Goal: Browse casually

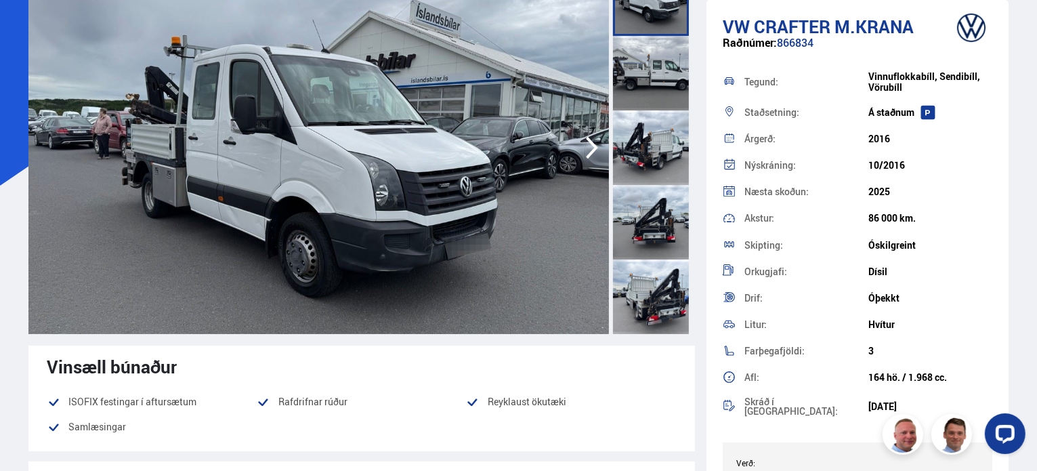
scroll to position [68, 0]
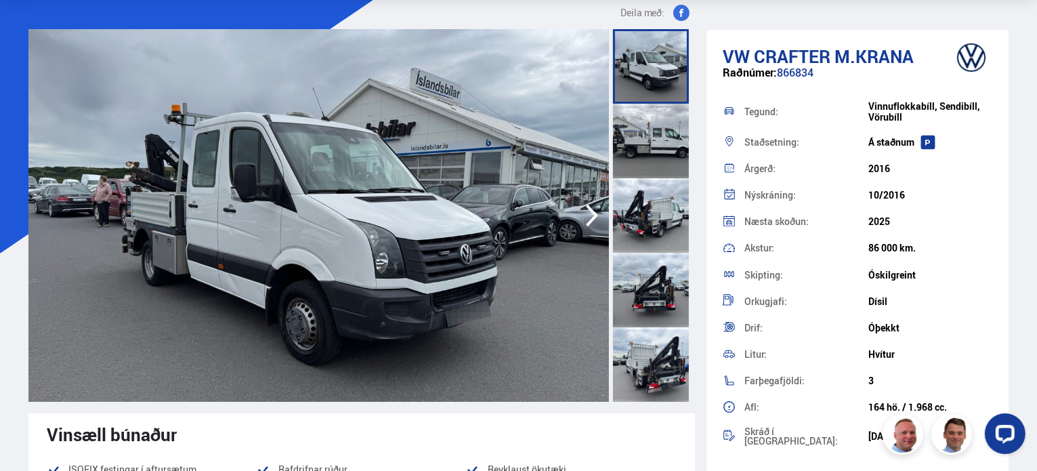
click at [589, 217] on icon "button" at bounding box center [591, 215] width 27 height 33
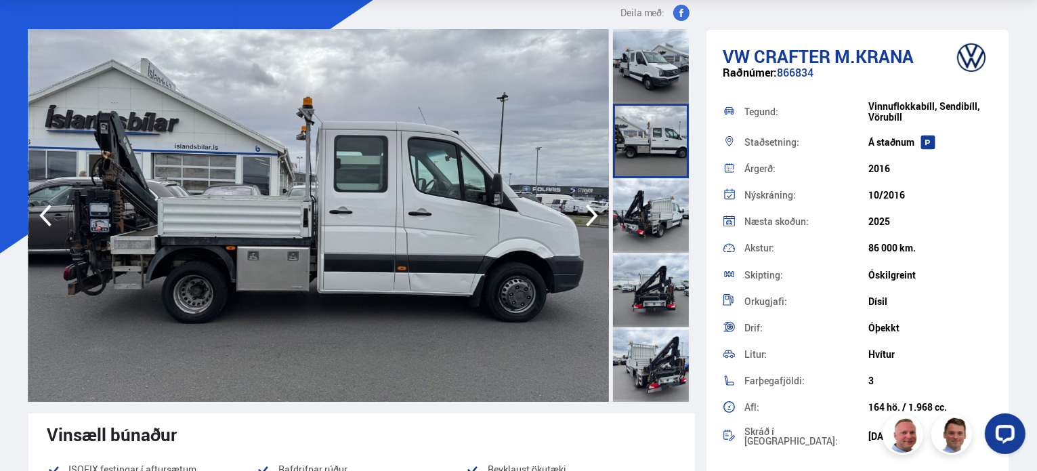
click at [589, 219] on icon "button" at bounding box center [591, 215] width 27 height 33
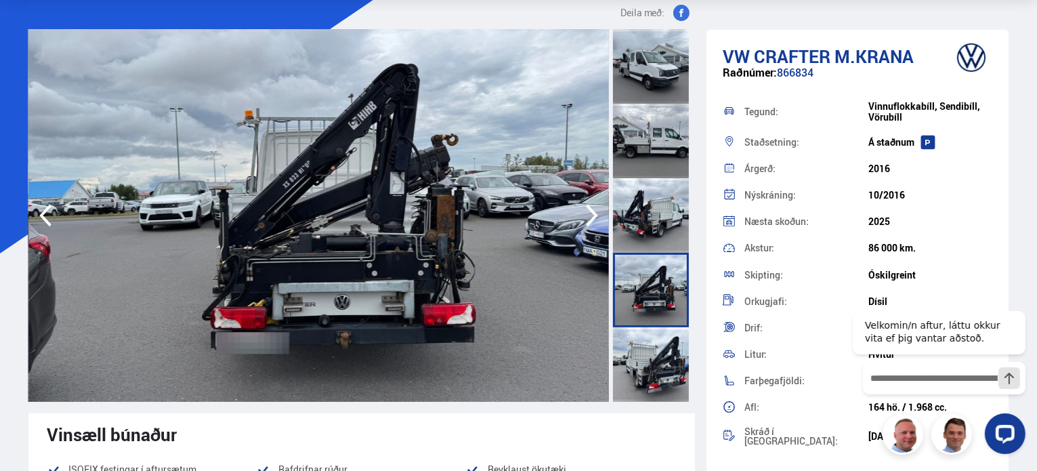
click at [589, 220] on icon "button" at bounding box center [591, 215] width 27 height 33
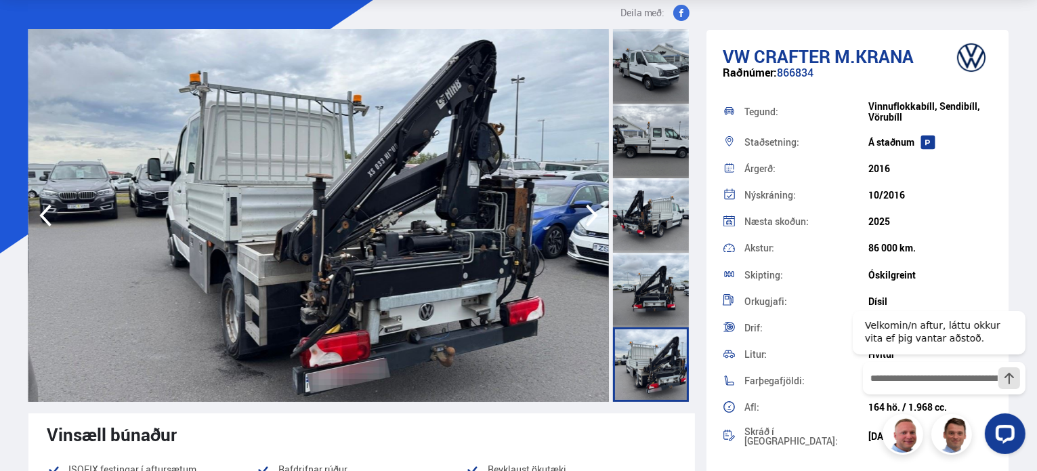
click at [591, 213] on icon "button" at bounding box center [591, 215] width 27 height 33
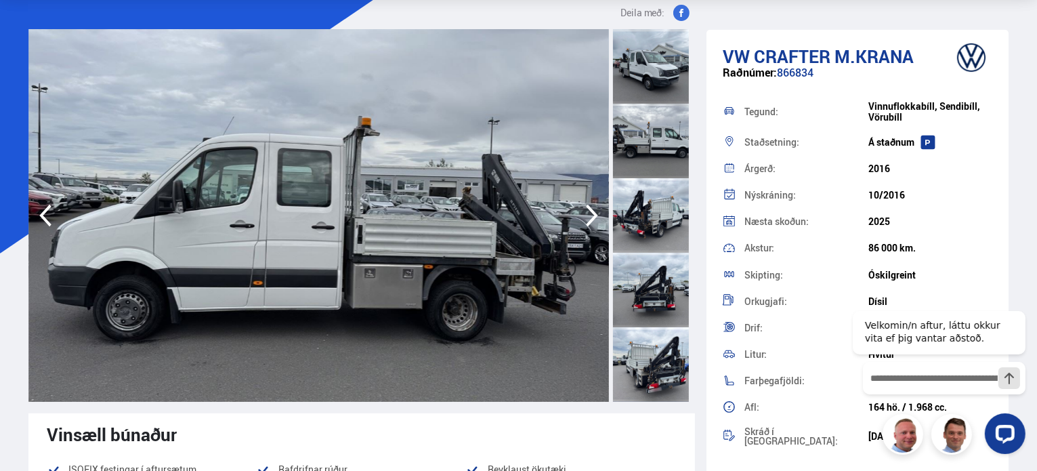
click at [591, 213] on icon "button" at bounding box center [591, 215] width 27 height 33
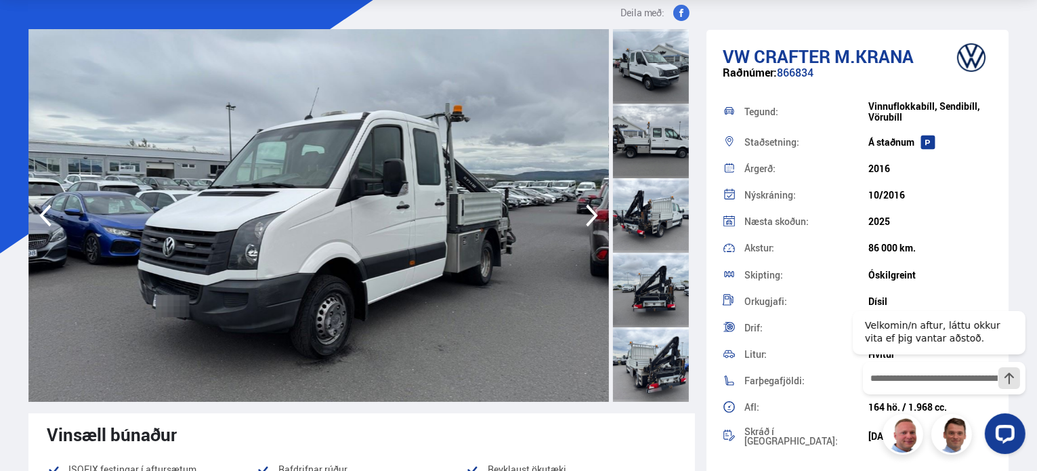
click at [585, 215] on icon "button" at bounding box center [591, 215] width 27 height 33
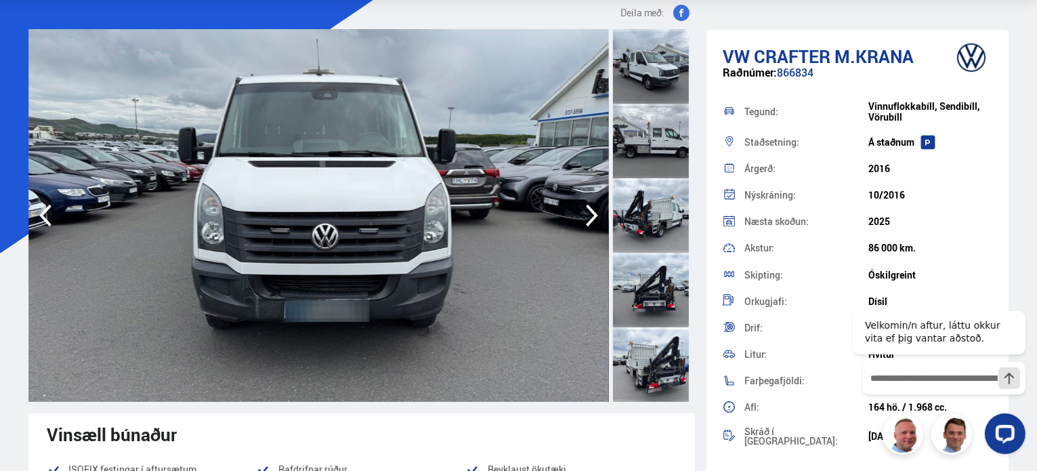
click at [585, 215] on icon "button" at bounding box center [591, 215] width 27 height 33
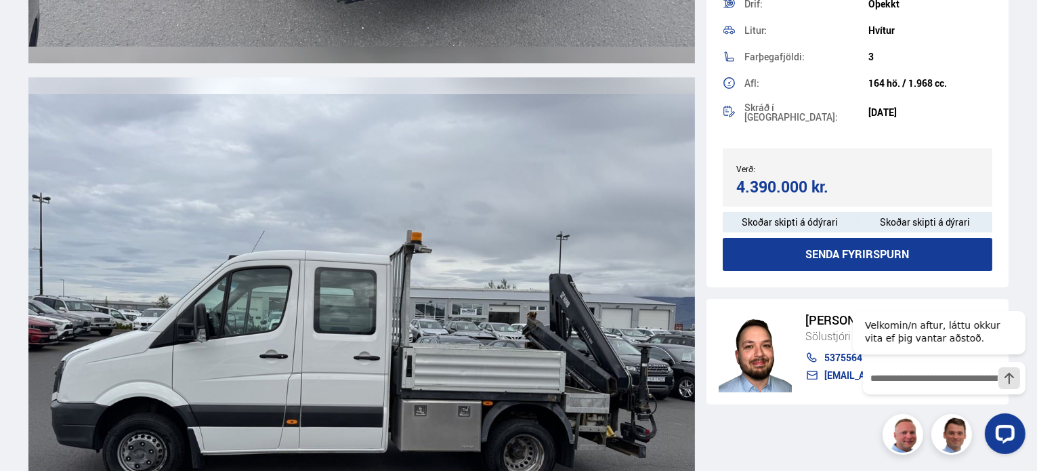
scroll to position [3725, 0]
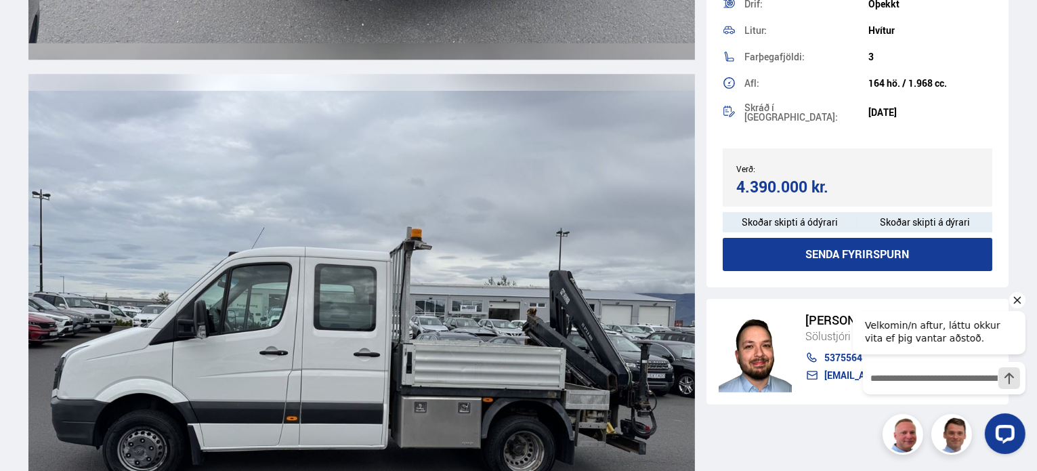
click at [1015, 299] on icon "Hide greeting" at bounding box center [1016, 299] width 16 height 16
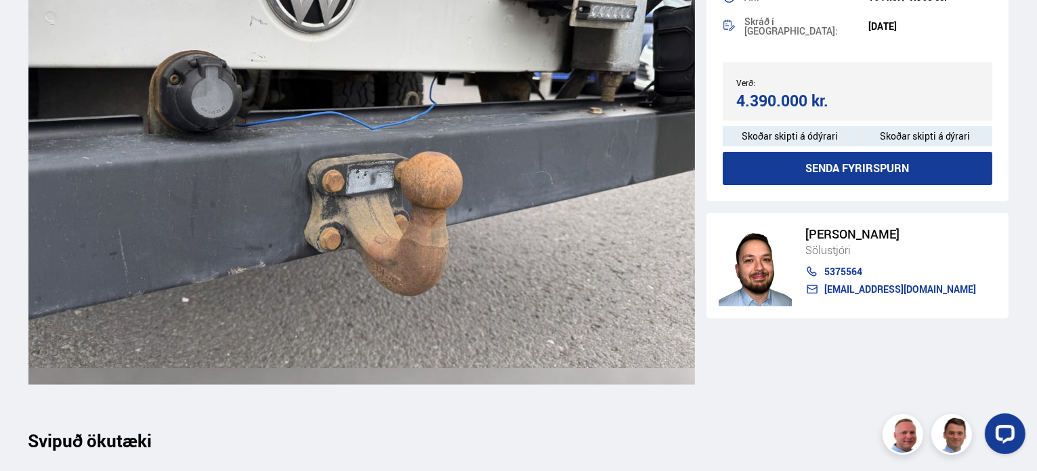
scroll to position [12580, 0]
